Goal: Task Accomplishment & Management: Complete application form

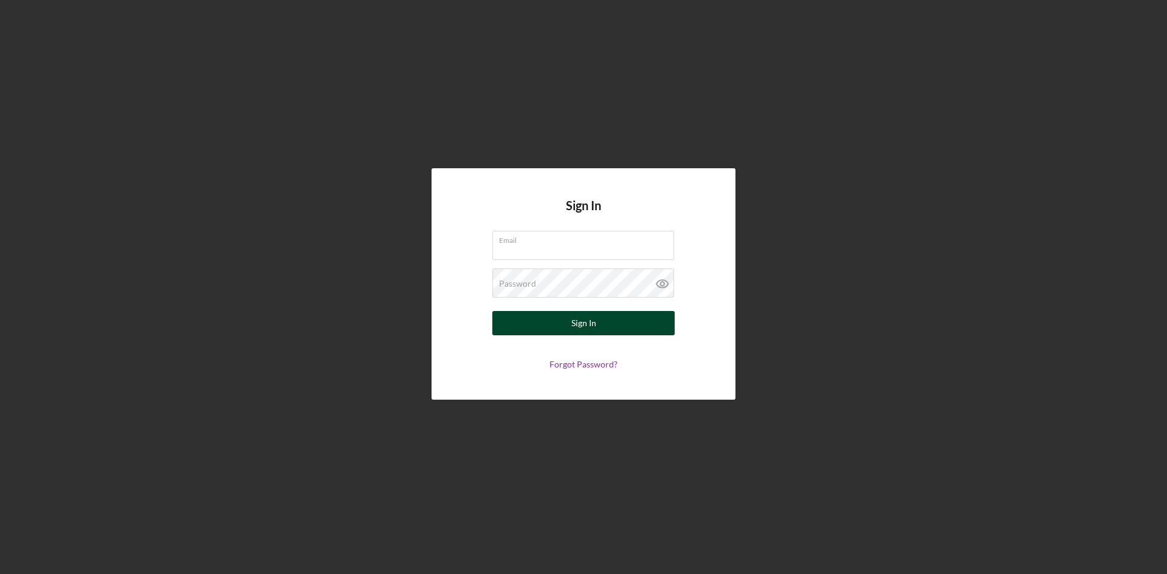
type input "[EMAIL_ADDRESS][DOMAIN_NAME]"
click at [583, 320] on div "Sign In" at bounding box center [583, 323] width 25 height 24
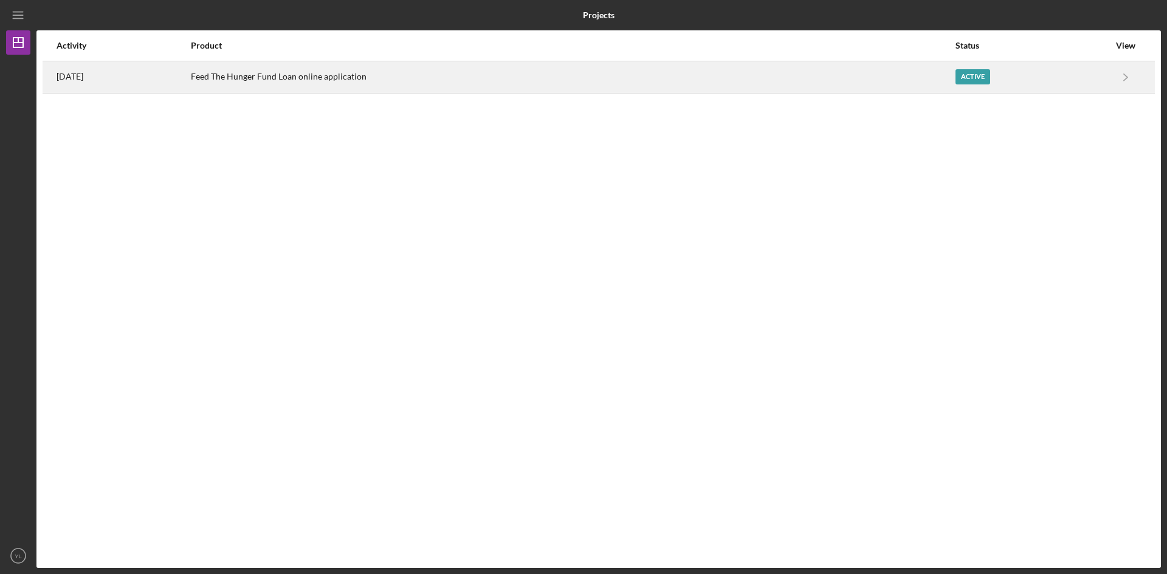
click at [426, 70] on div "Feed The Hunger Fund Loan online application" at bounding box center [572, 77] width 763 height 30
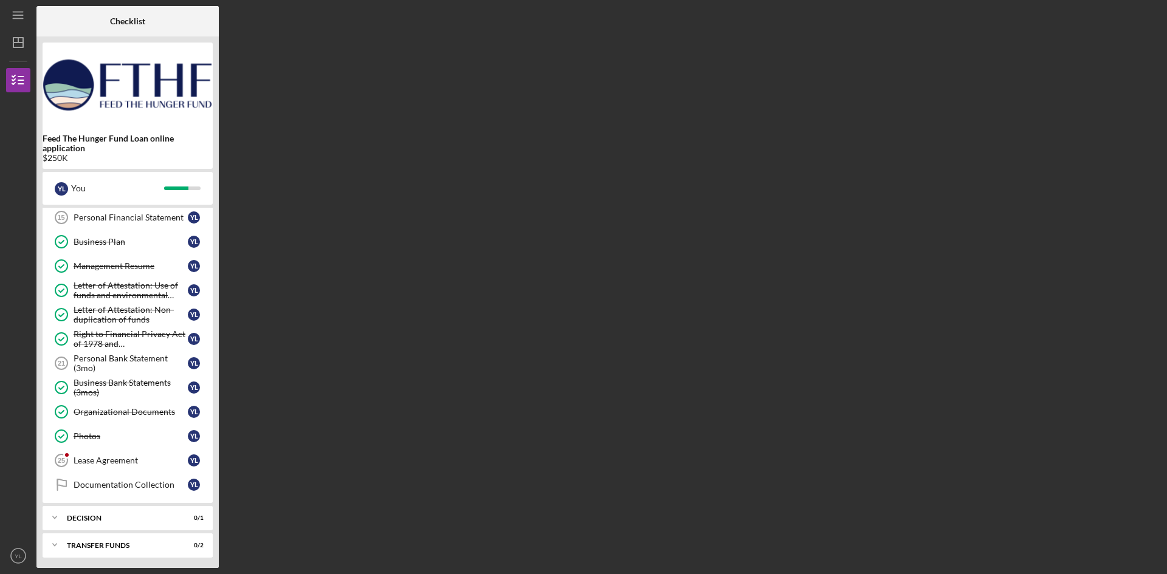
scroll to position [227, 0]
click at [123, 455] on div "Lease Agreement" at bounding box center [131, 459] width 114 height 10
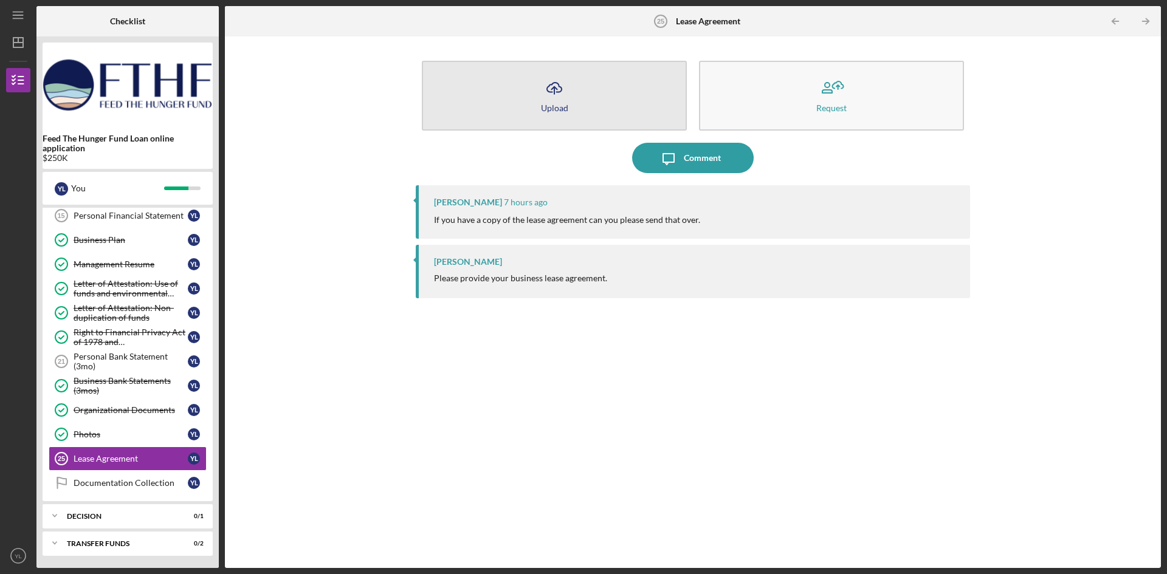
click at [571, 121] on button "Icon/Upload Upload" at bounding box center [554, 96] width 265 height 70
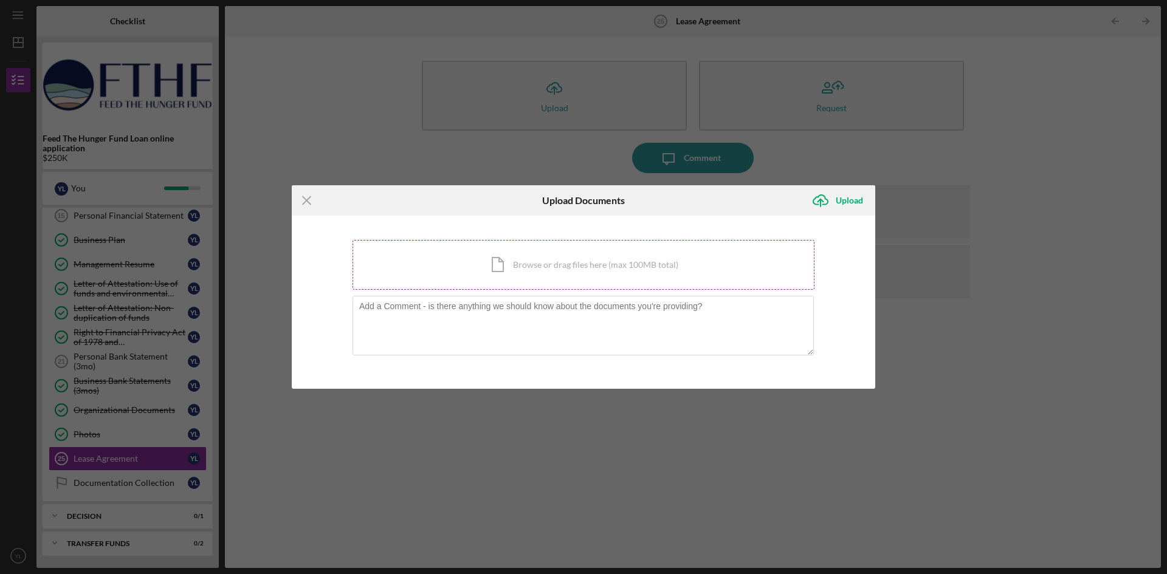
click at [542, 261] on div "Icon/Document Browse or drag files here (max 100MB total) Tap to choose files o…" at bounding box center [583, 265] width 462 height 50
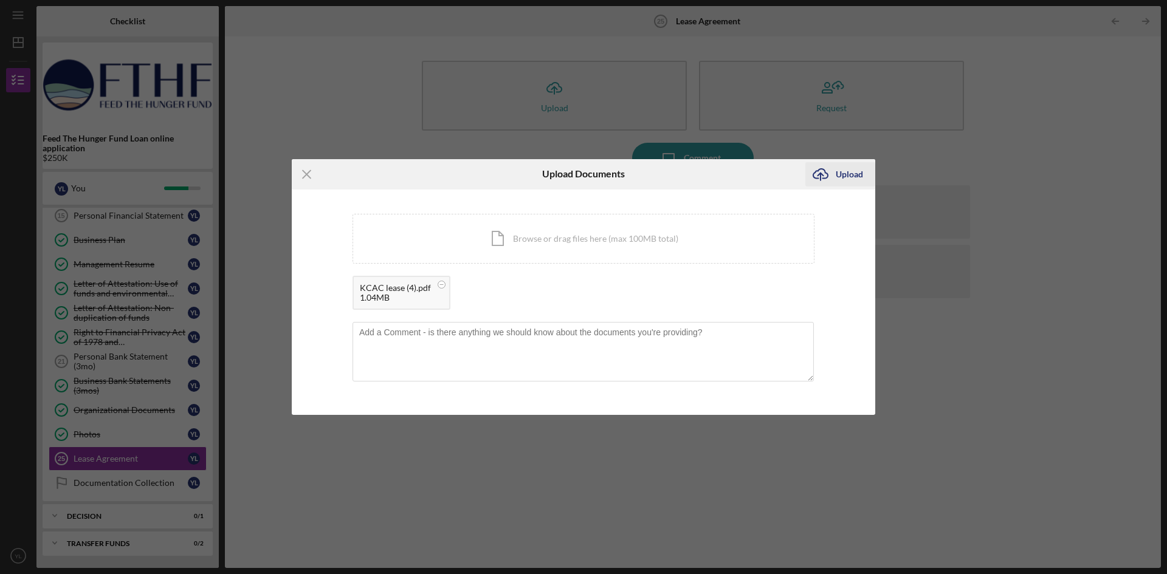
click at [829, 174] on icon "Icon/Upload" at bounding box center [820, 174] width 30 height 30
